Goal: Task Accomplishment & Management: Manage account settings

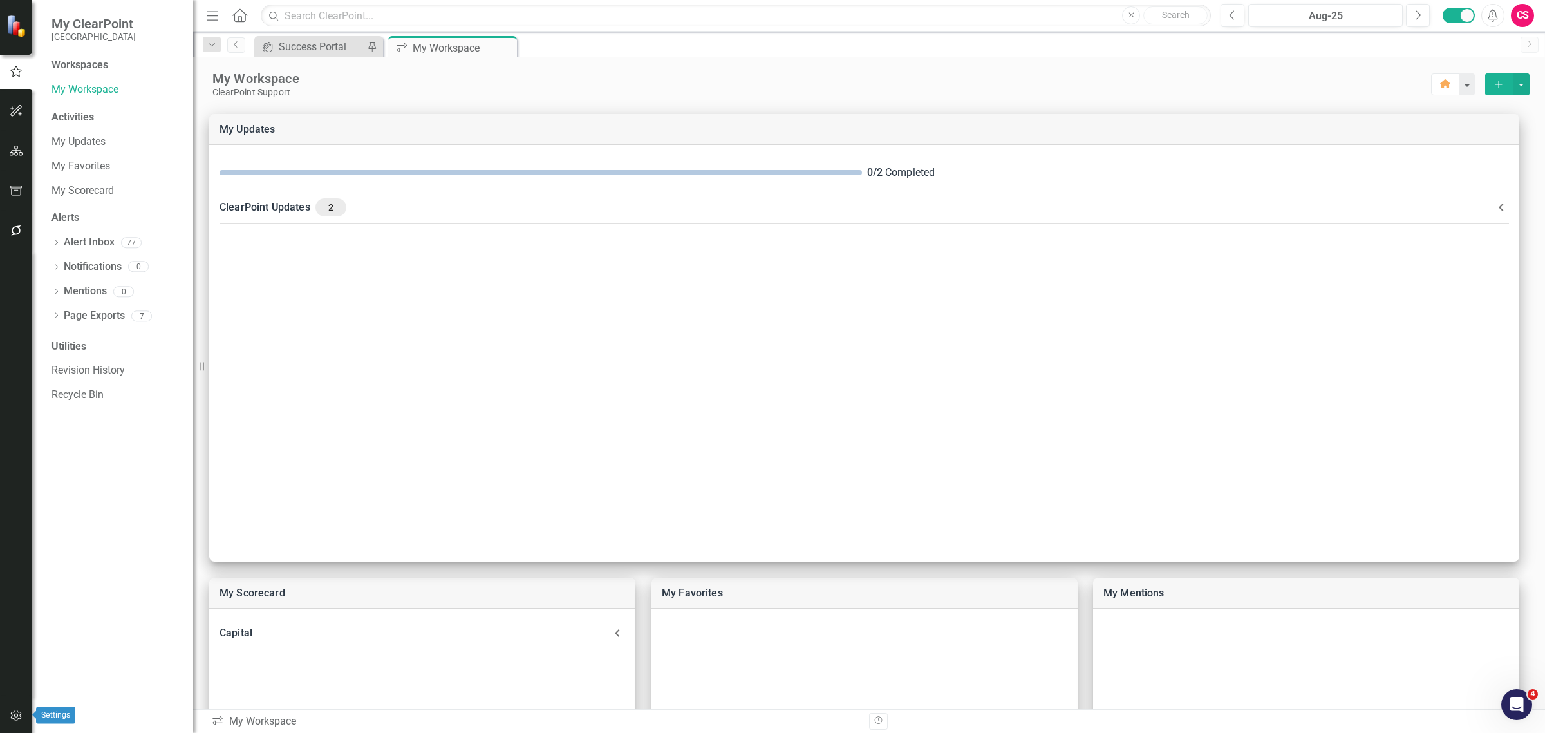
click at [20, 702] on div at bounding box center [16, 699] width 32 height 6
click at [19, 704] on button "button" at bounding box center [16, 715] width 29 height 27
click at [85, 79] on div "Manage Users" at bounding box center [116, 89] width 129 height 21
click at [84, 90] on link "Manage Users" at bounding box center [116, 89] width 129 height 15
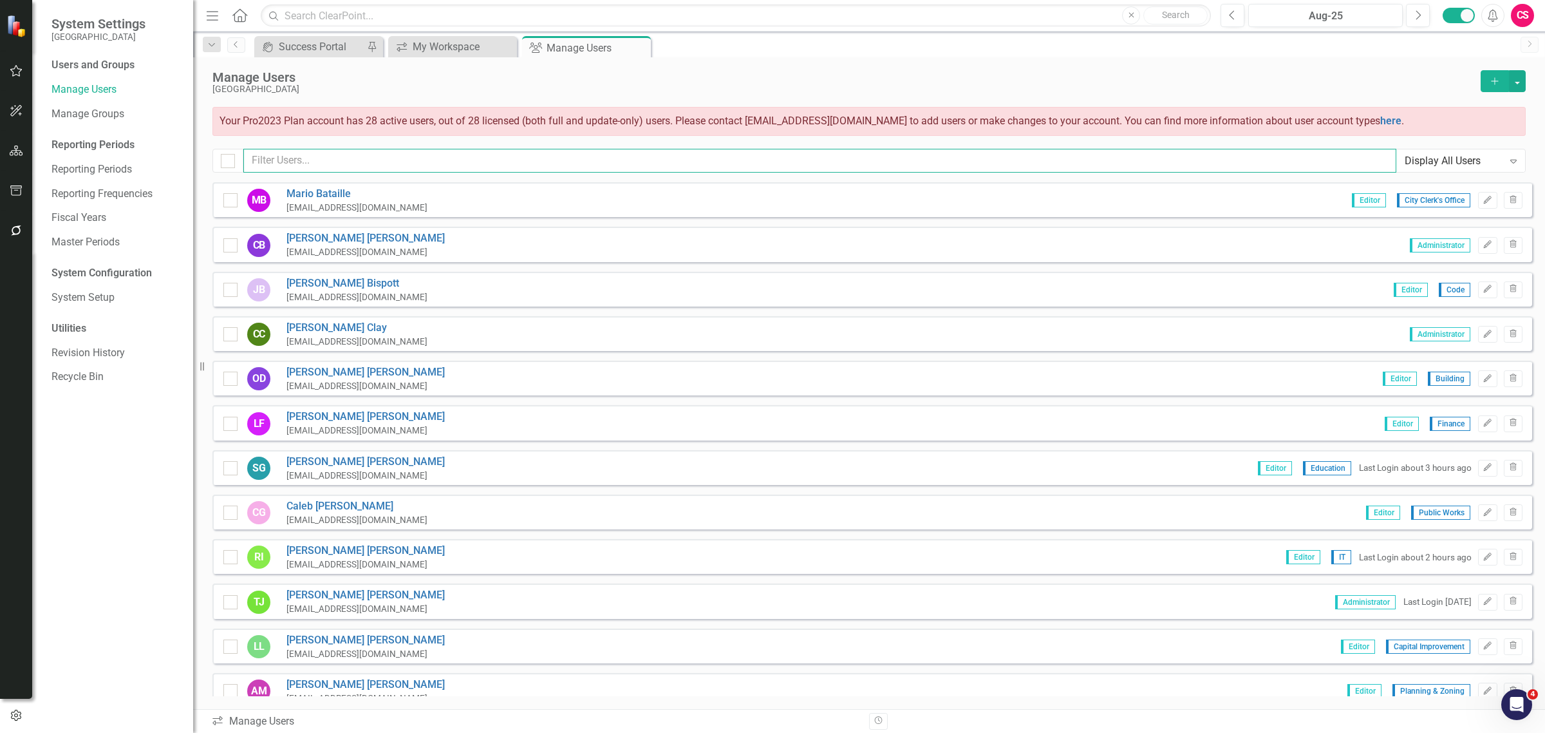
click at [325, 164] on input "text" at bounding box center [819, 161] width 1153 height 24
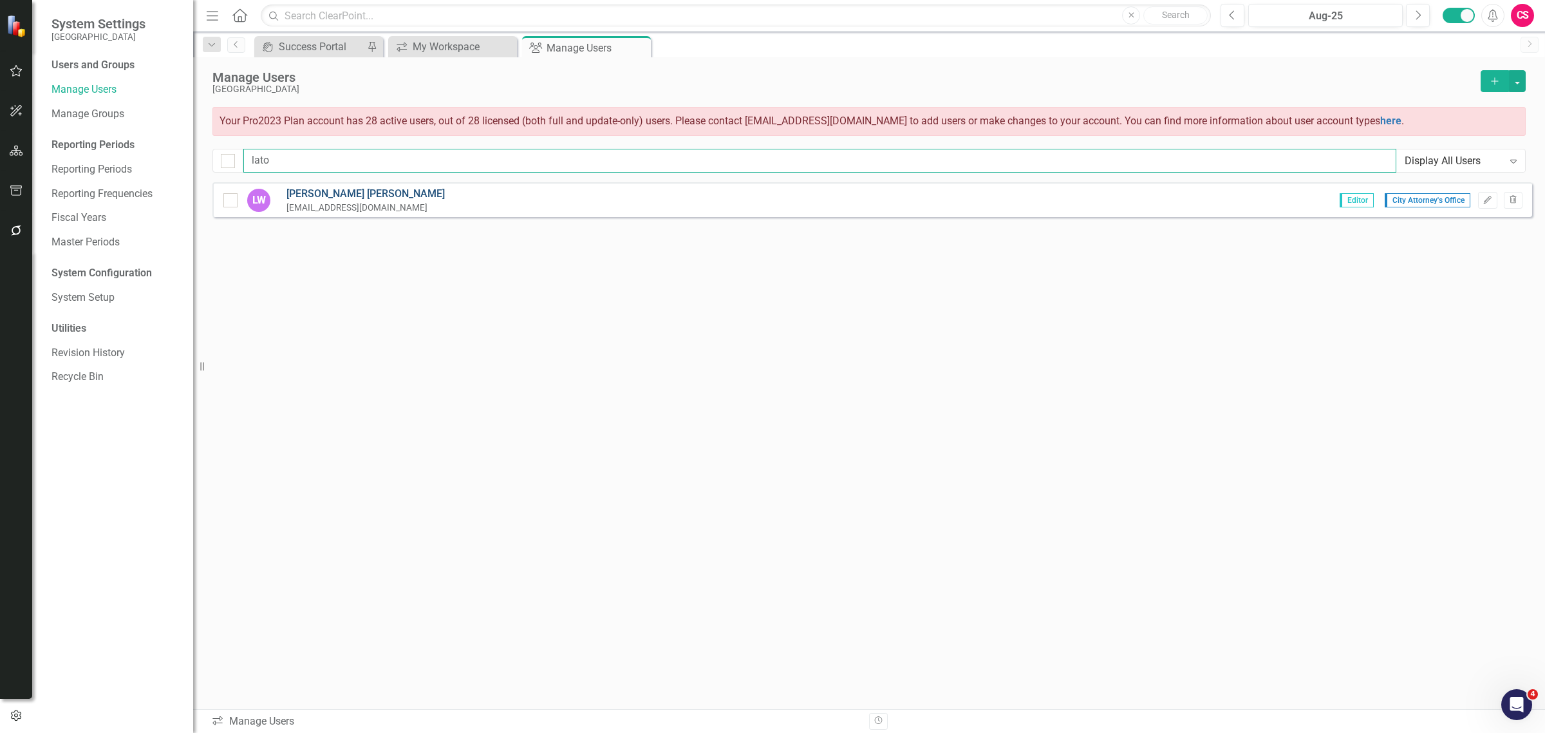
type input "lato"
click at [323, 187] on link "[PERSON_NAME]" at bounding box center [365, 194] width 158 height 15
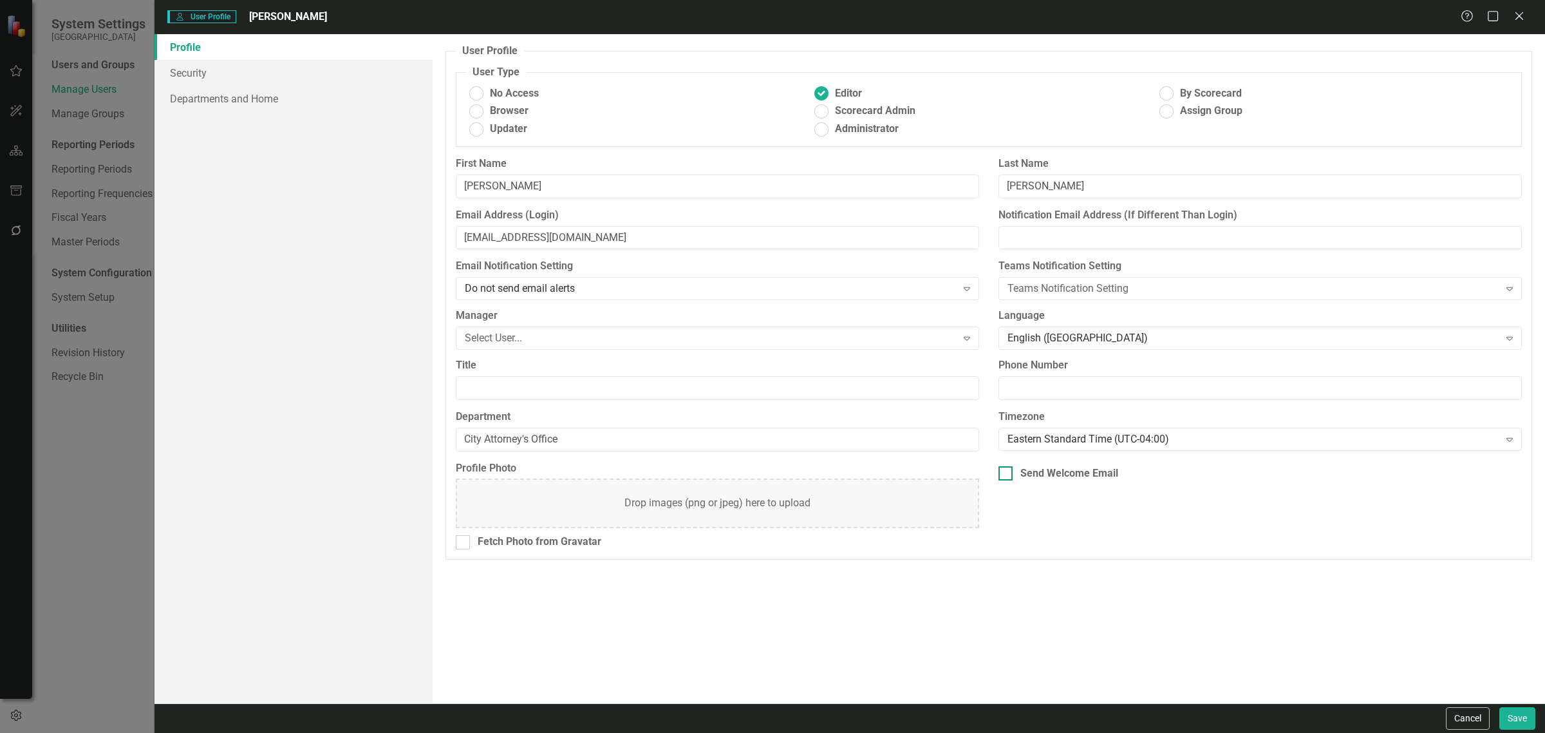
click at [1029, 480] on div "Send Welcome Email" at bounding box center [1069, 473] width 98 height 15
click at [1007, 474] on input "Send Welcome Email" at bounding box center [1003, 470] width 8 height 8
checkbox input "true"
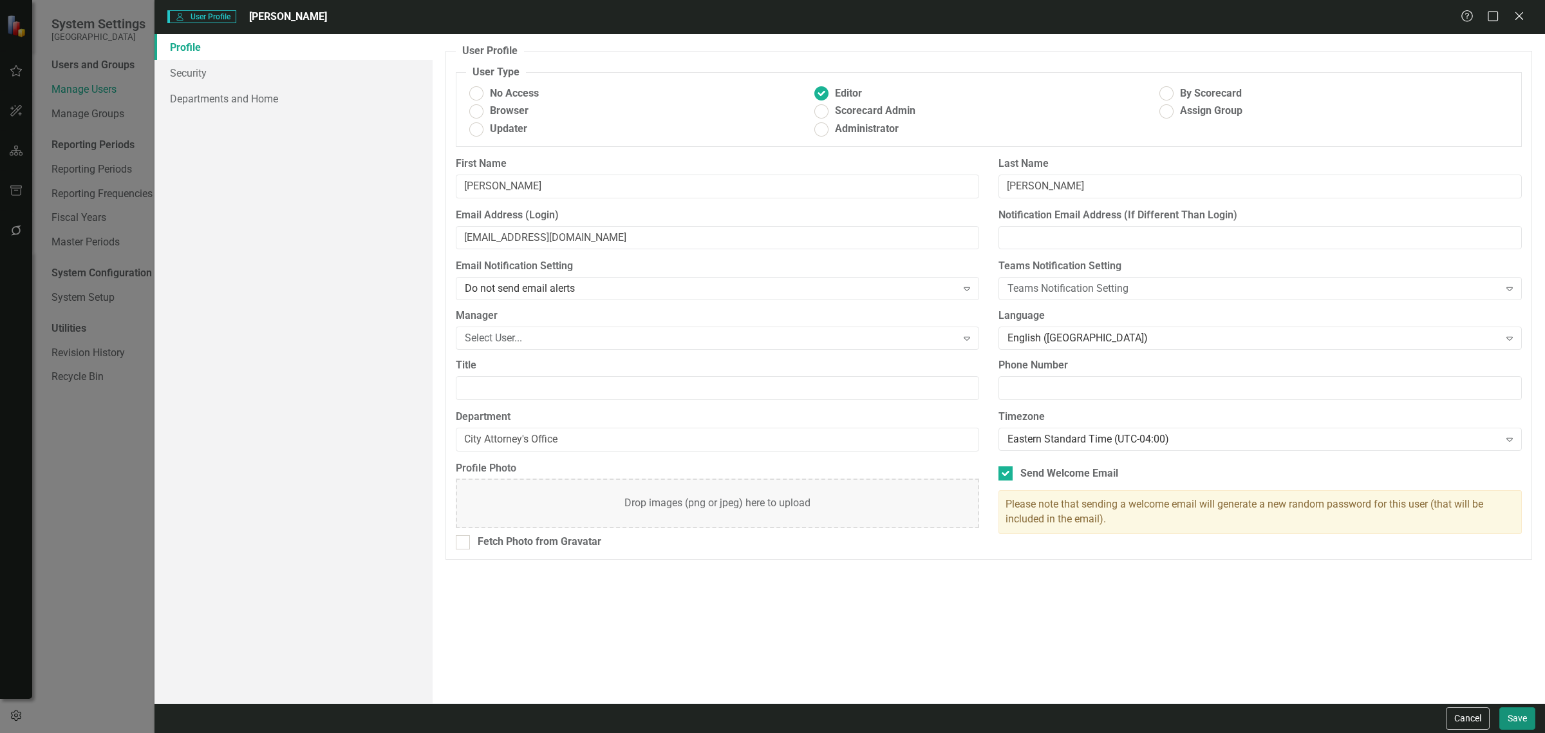
click at [1525, 722] on button "Save" at bounding box center [1517, 718] width 36 height 23
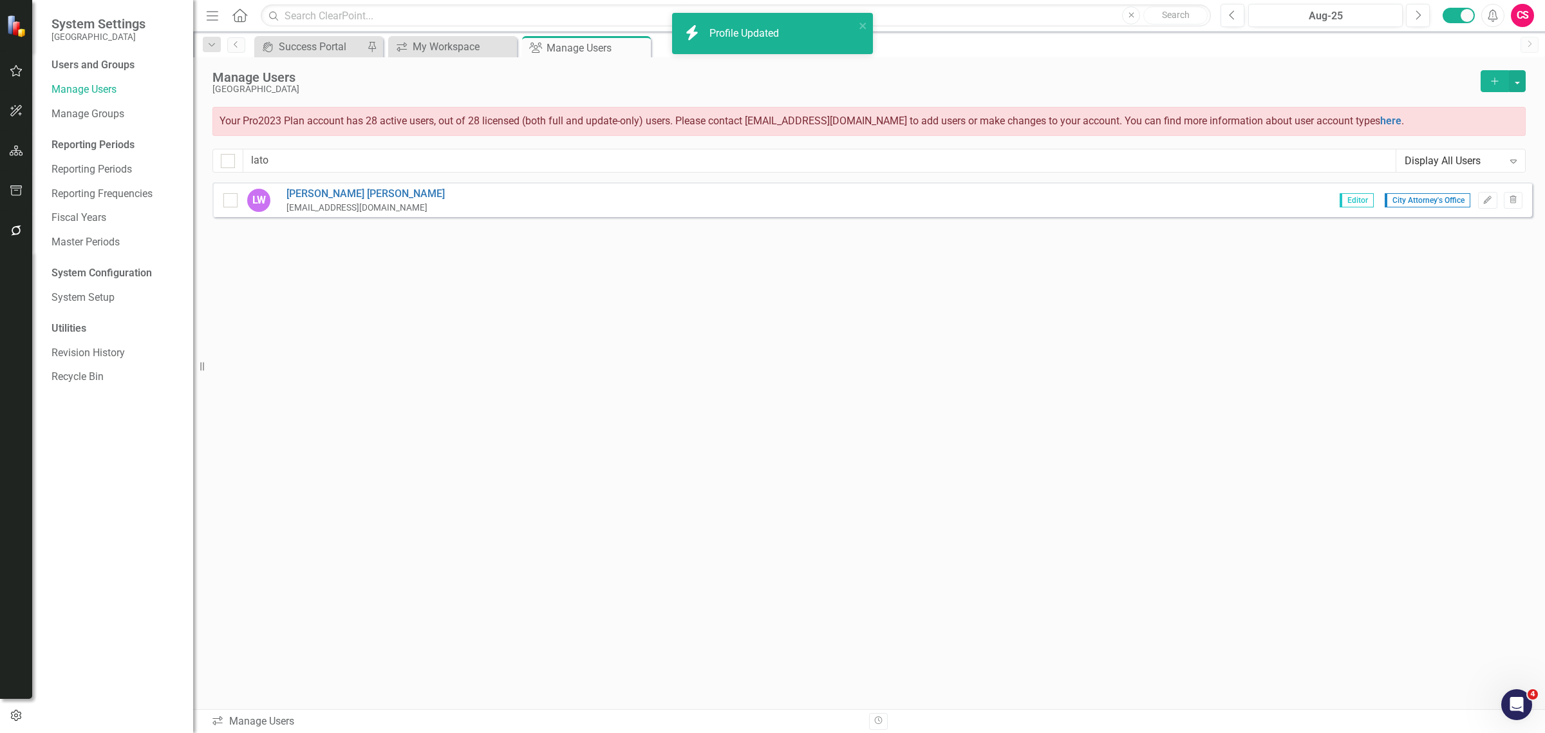
click at [1517, 10] on div "CS" at bounding box center [1522, 15] width 23 height 23
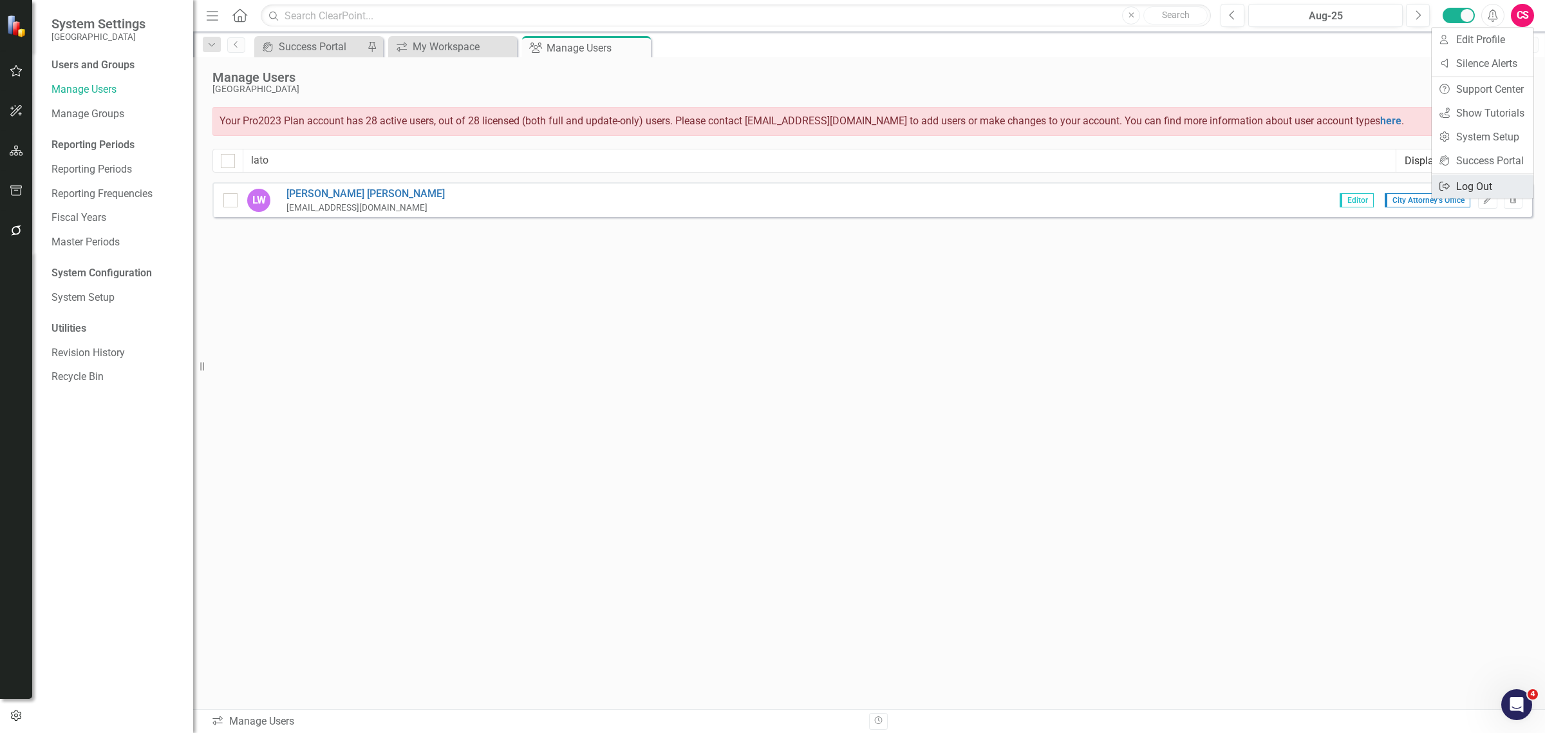
click at [1498, 179] on div "User Edit Profile Disable Sound Silence Alerts Help Support Center icon.tutoria…" at bounding box center [1482, 113] width 103 height 172
click at [1498, 179] on link "Logout Log Out" at bounding box center [1483, 186] width 102 height 24
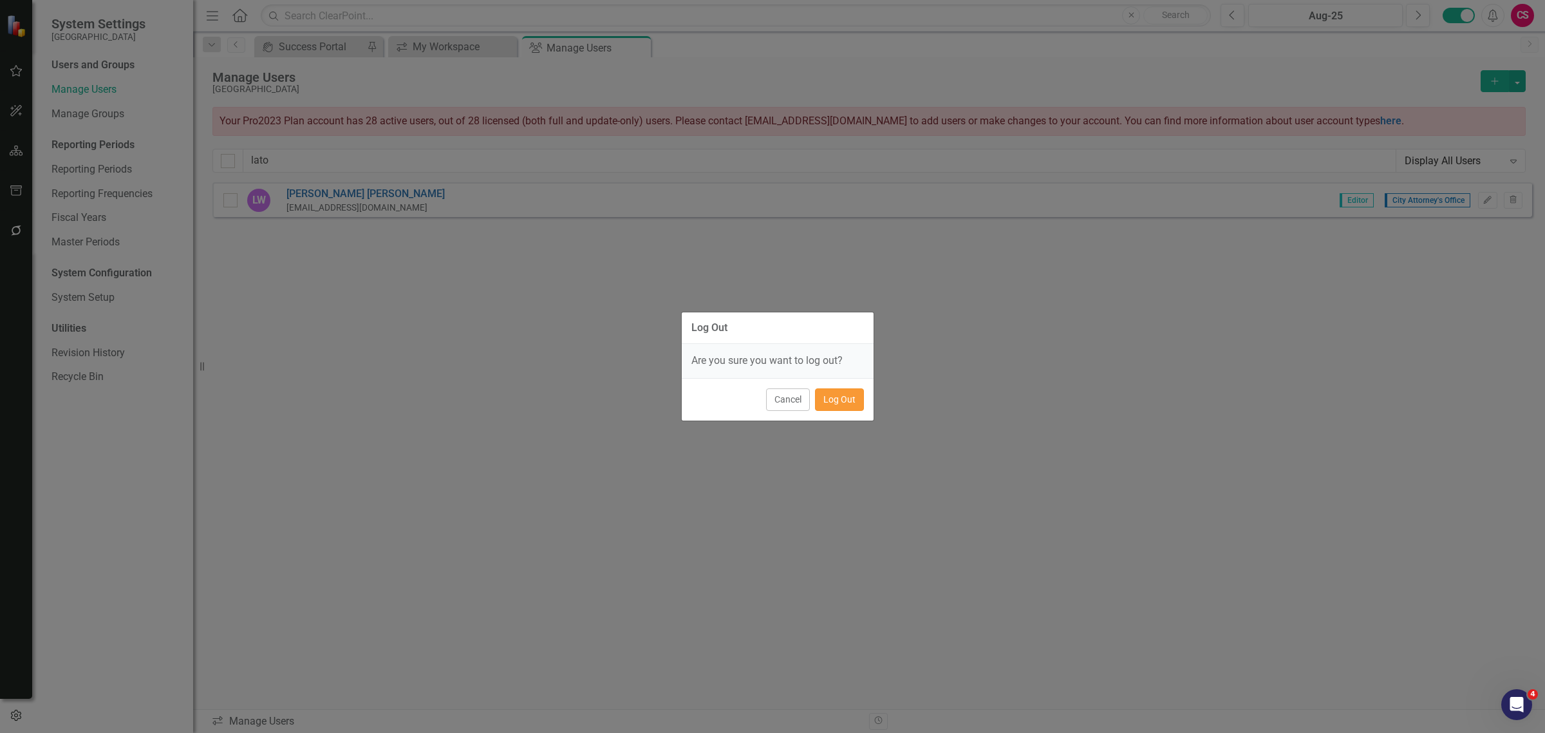
click at [836, 391] on button "Log Out" at bounding box center [839, 399] width 49 height 23
